Goal: Go to known website: Go to known website

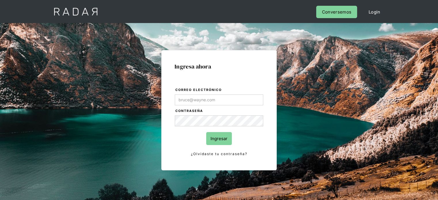
type input "Evans@prontopaga.com"
